Goal: Transaction & Acquisition: Purchase product/service

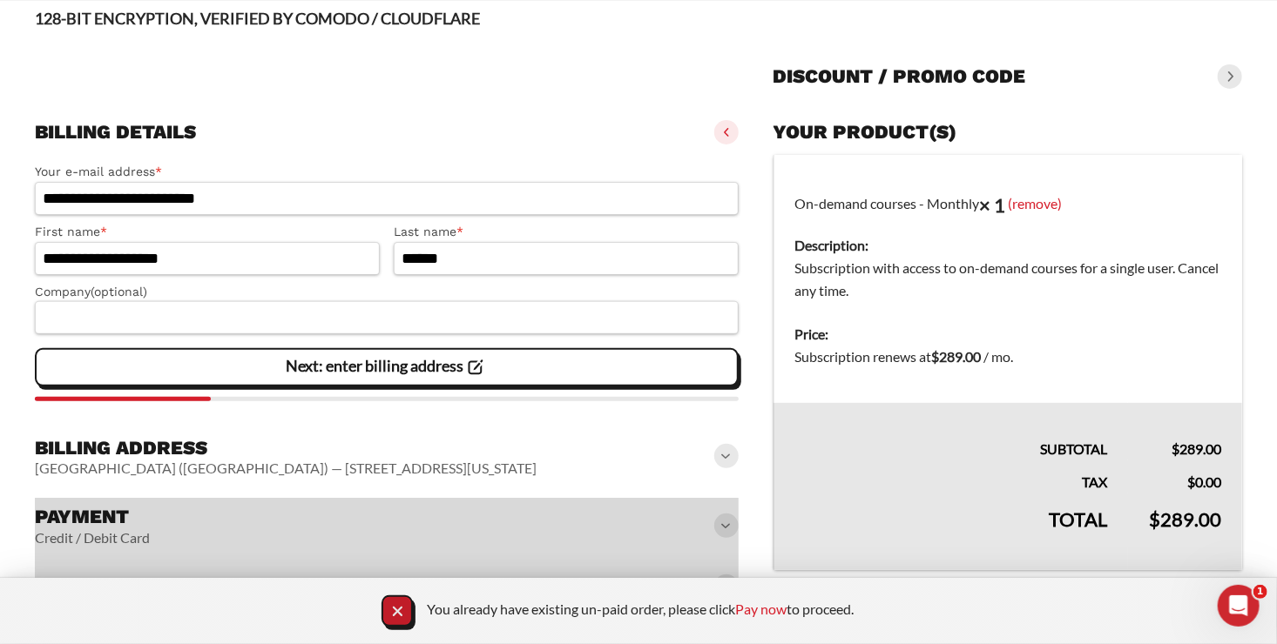
click at [400, 614] on icon "Close Notification" at bounding box center [398, 612] width 24 height 24
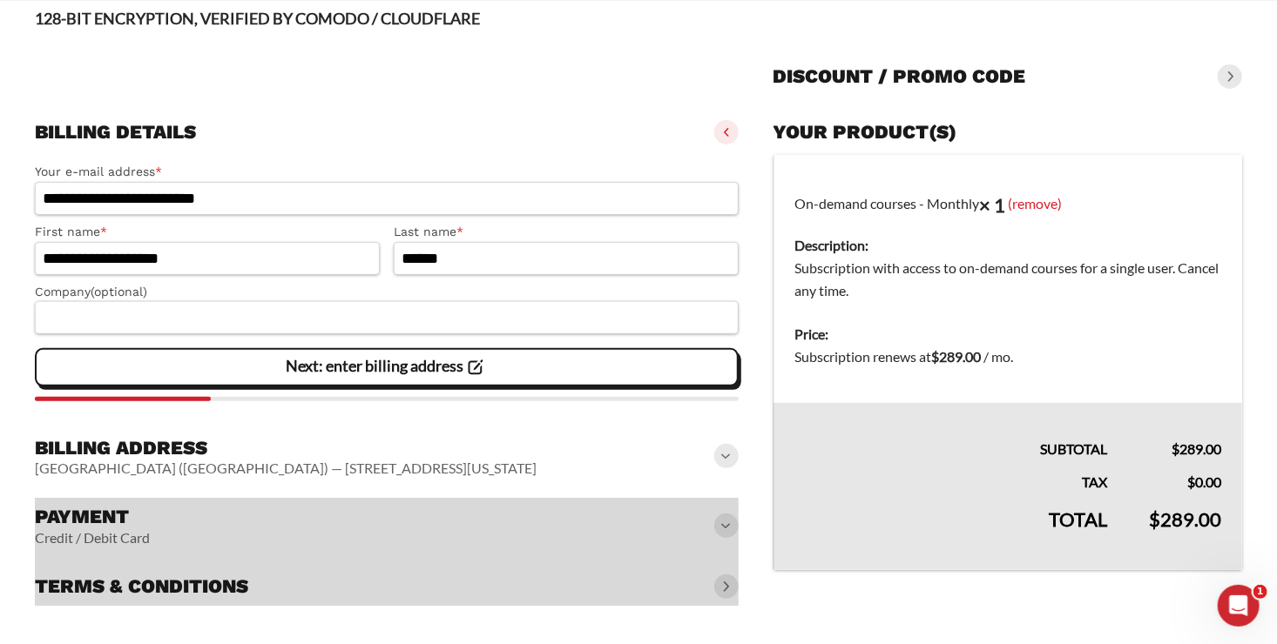
click at [722, 522] on div at bounding box center [387, 552] width 704 height 108
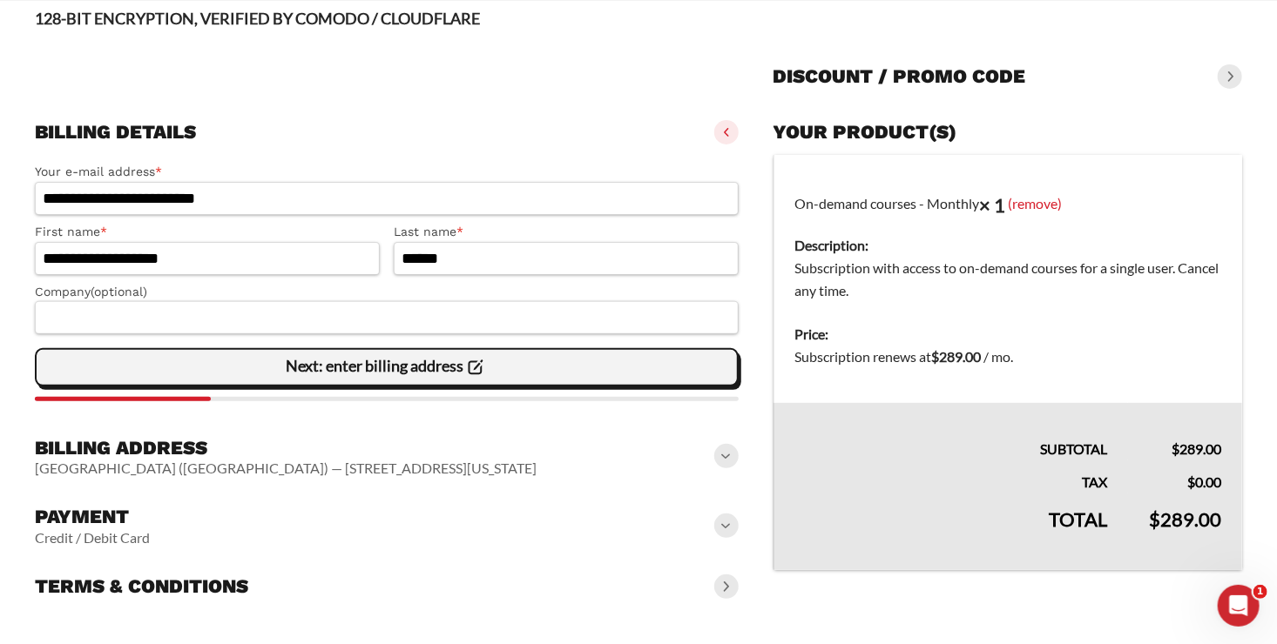
click at [495, 368] on div "Next: enter billing address" at bounding box center [386, 367] width 681 height 35
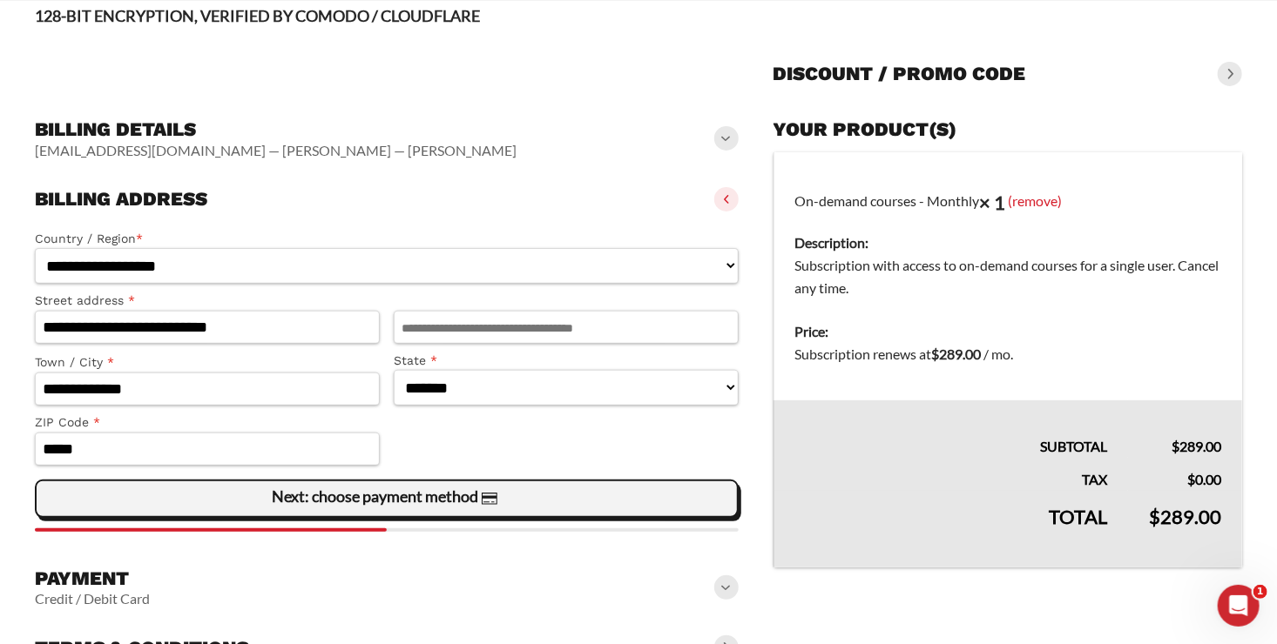
click at [0, 0] on slot "Next: choose payment method" at bounding box center [0, 0] width 0 height 0
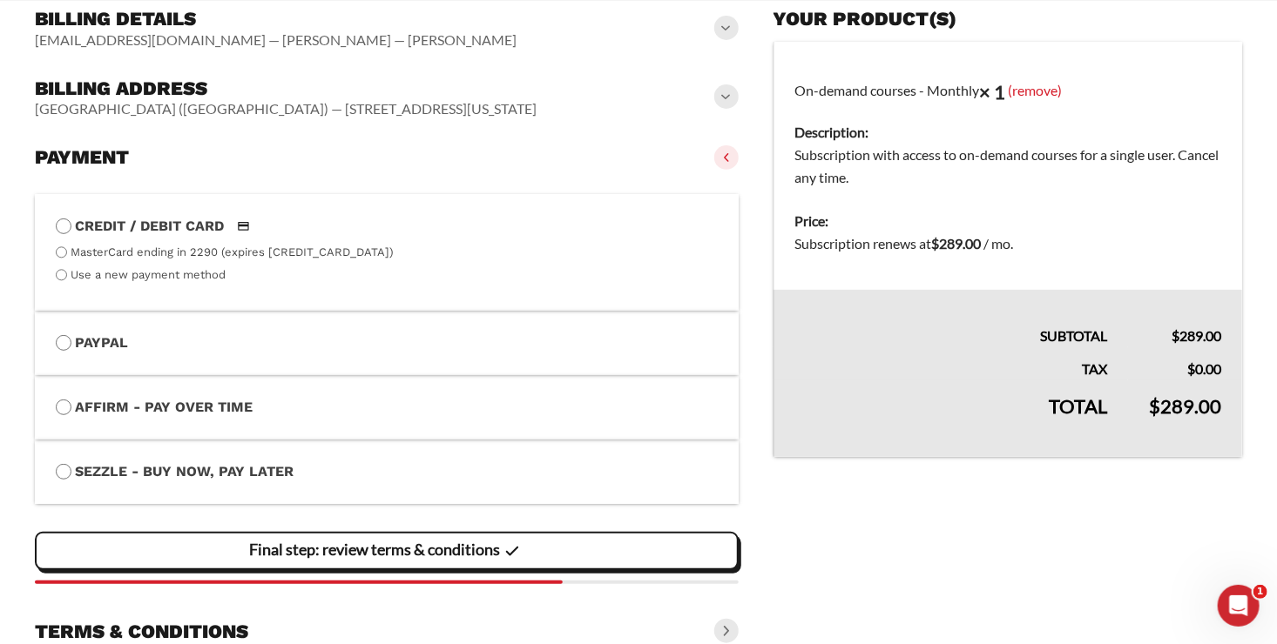
scroll to position [282, 0]
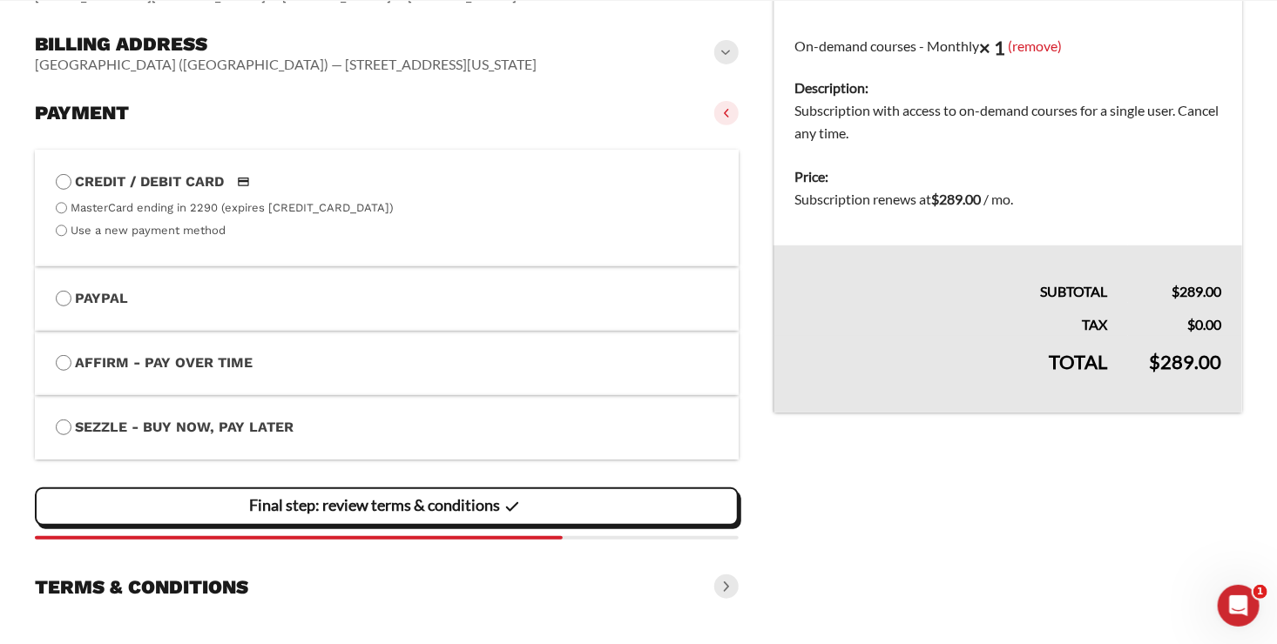
click at [590, 509] on div "Final step: review terms & conditions" at bounding box center [386, 506] width 681 height 35
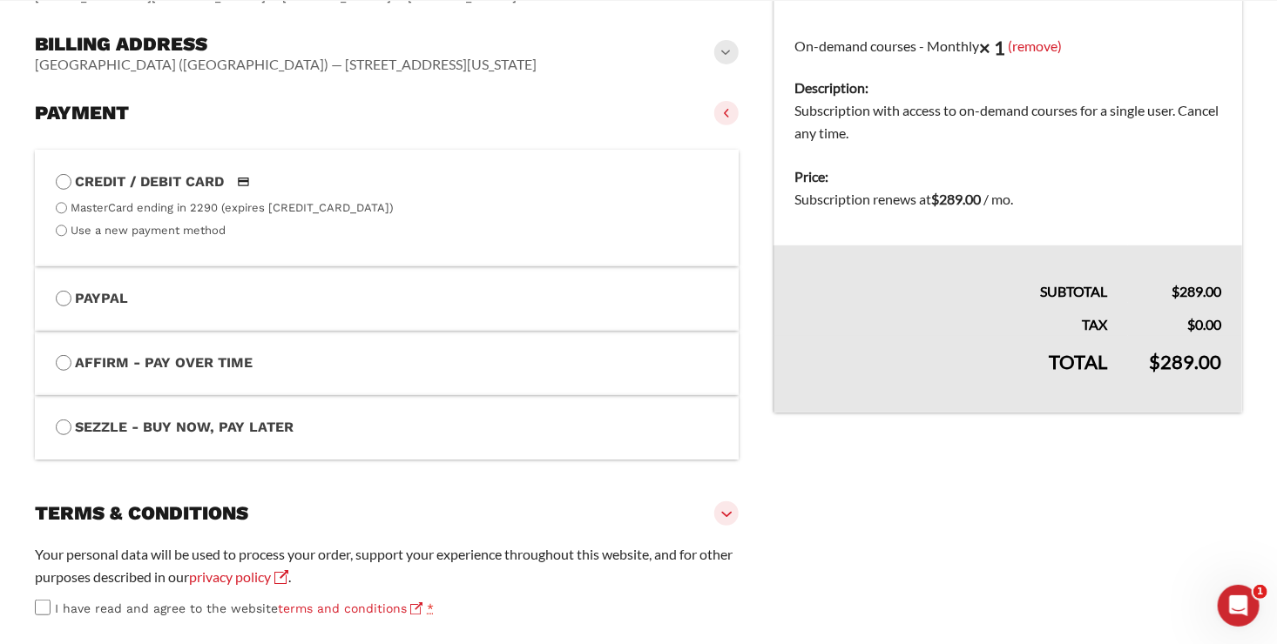
scroll to position [373, 0]
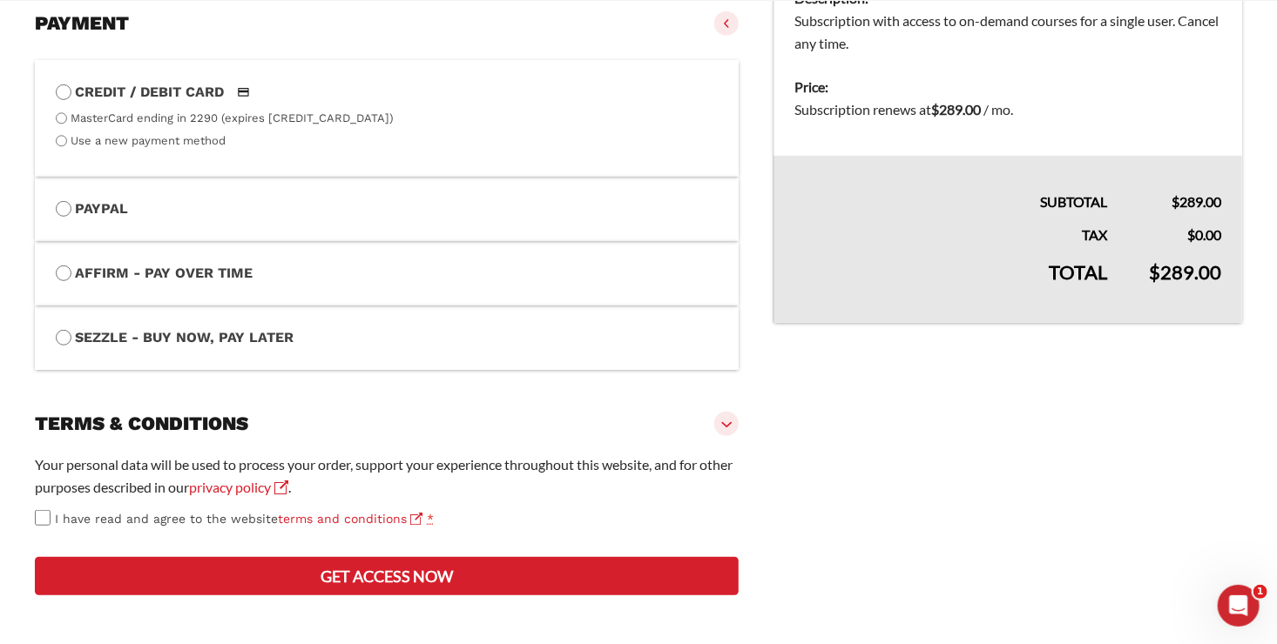
click at [415, 596] on button "Get access now" at bounding box center [387, 576] width 704 height 38
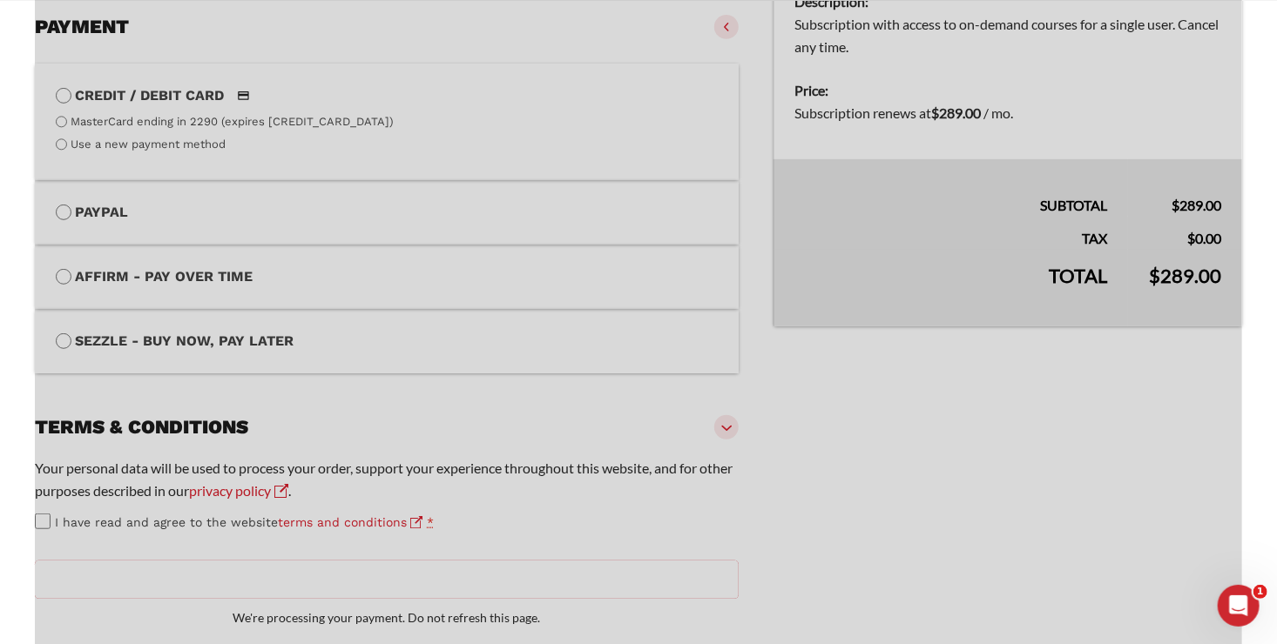
scroll to position [470, 0]
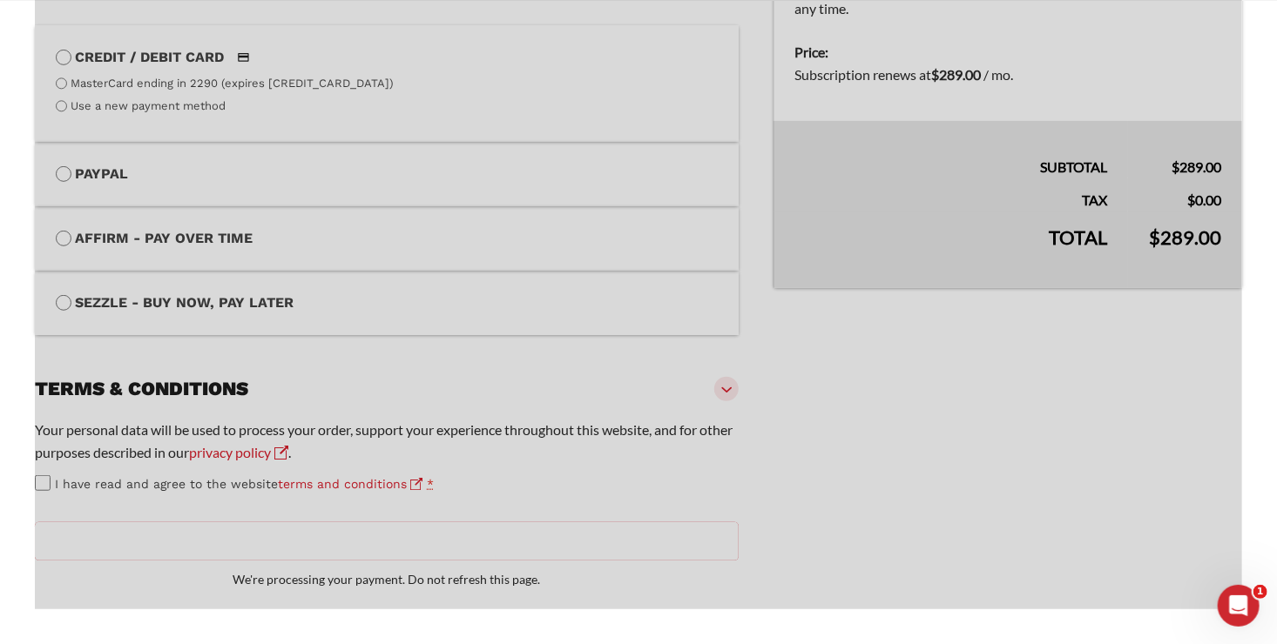
type button "Get access now"
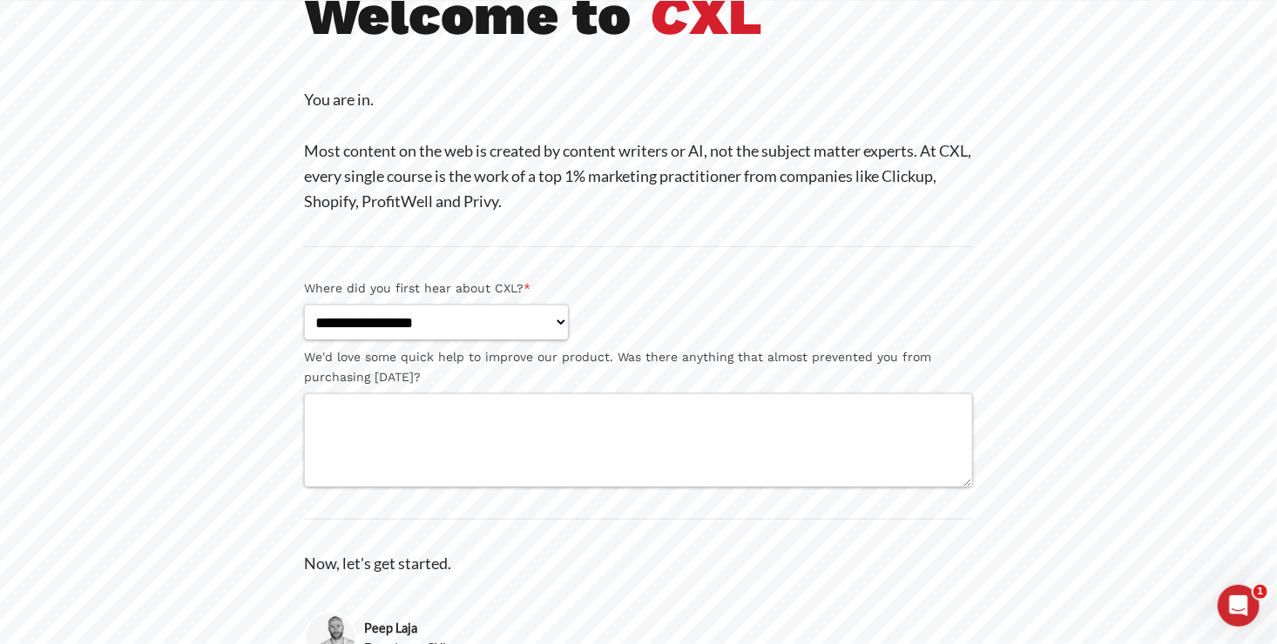
scroll to position [288, 0]
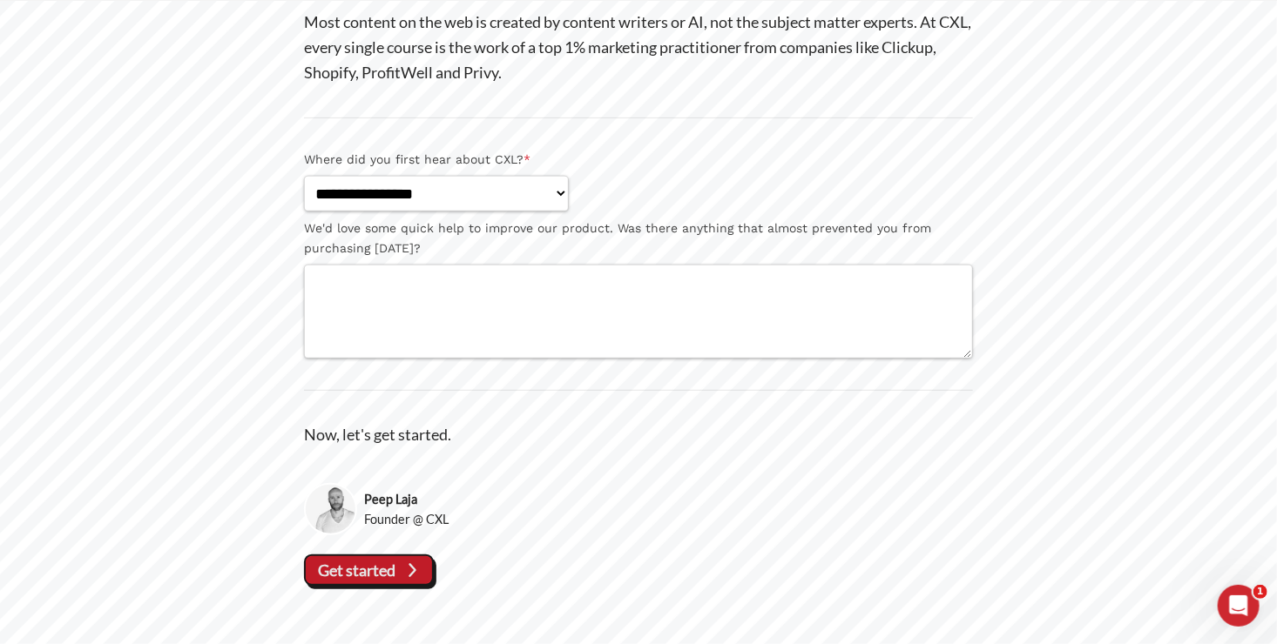
click at [0, 0] on slot "Get started" at bounding box center [0, 0] width 0 height 0
